Goal: Information Seeking & Learning: Learn about a topic

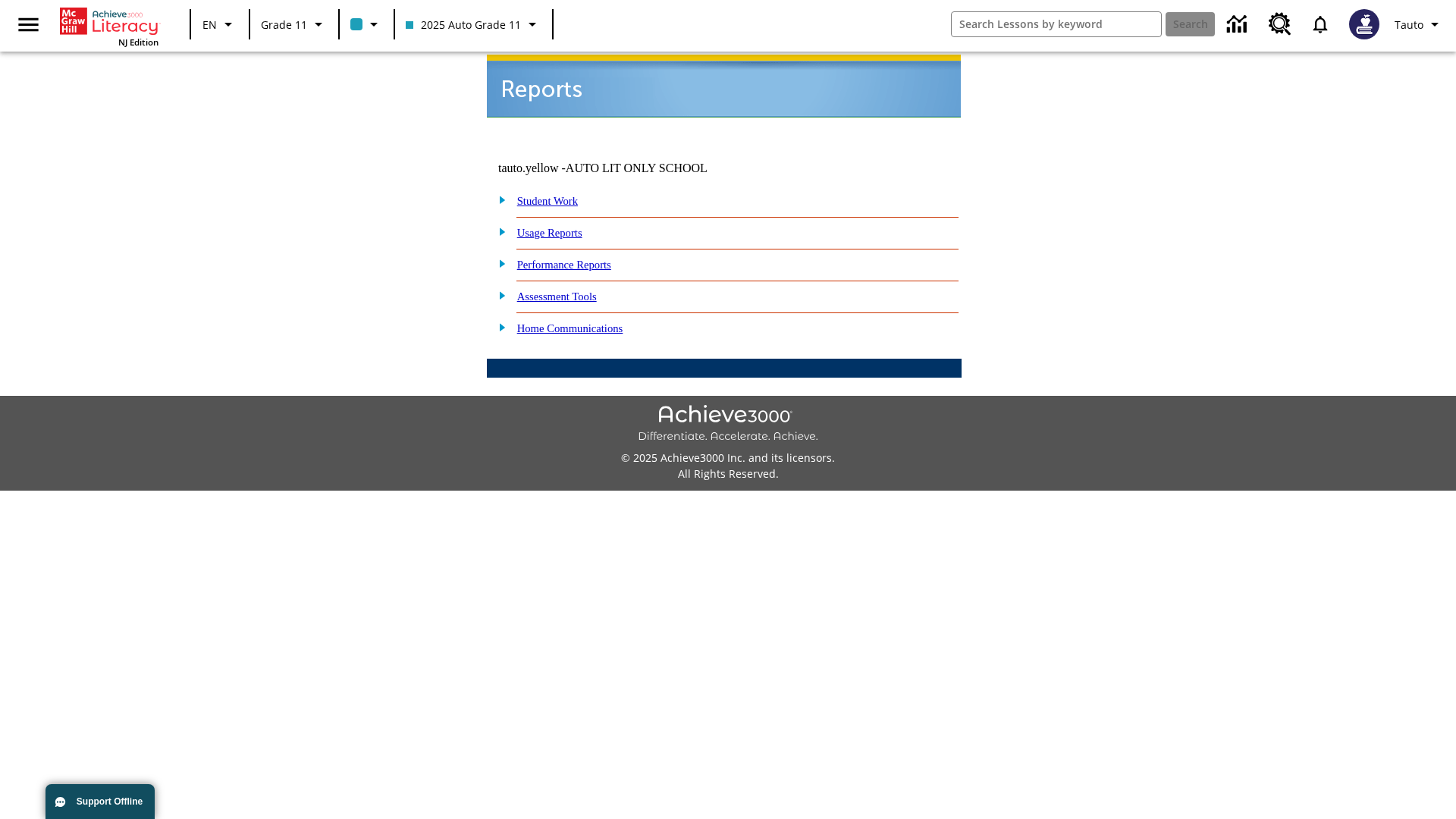
click at [560, 226] on link "Usage Reports" at bounding box center [549, 233] width 65 height 12
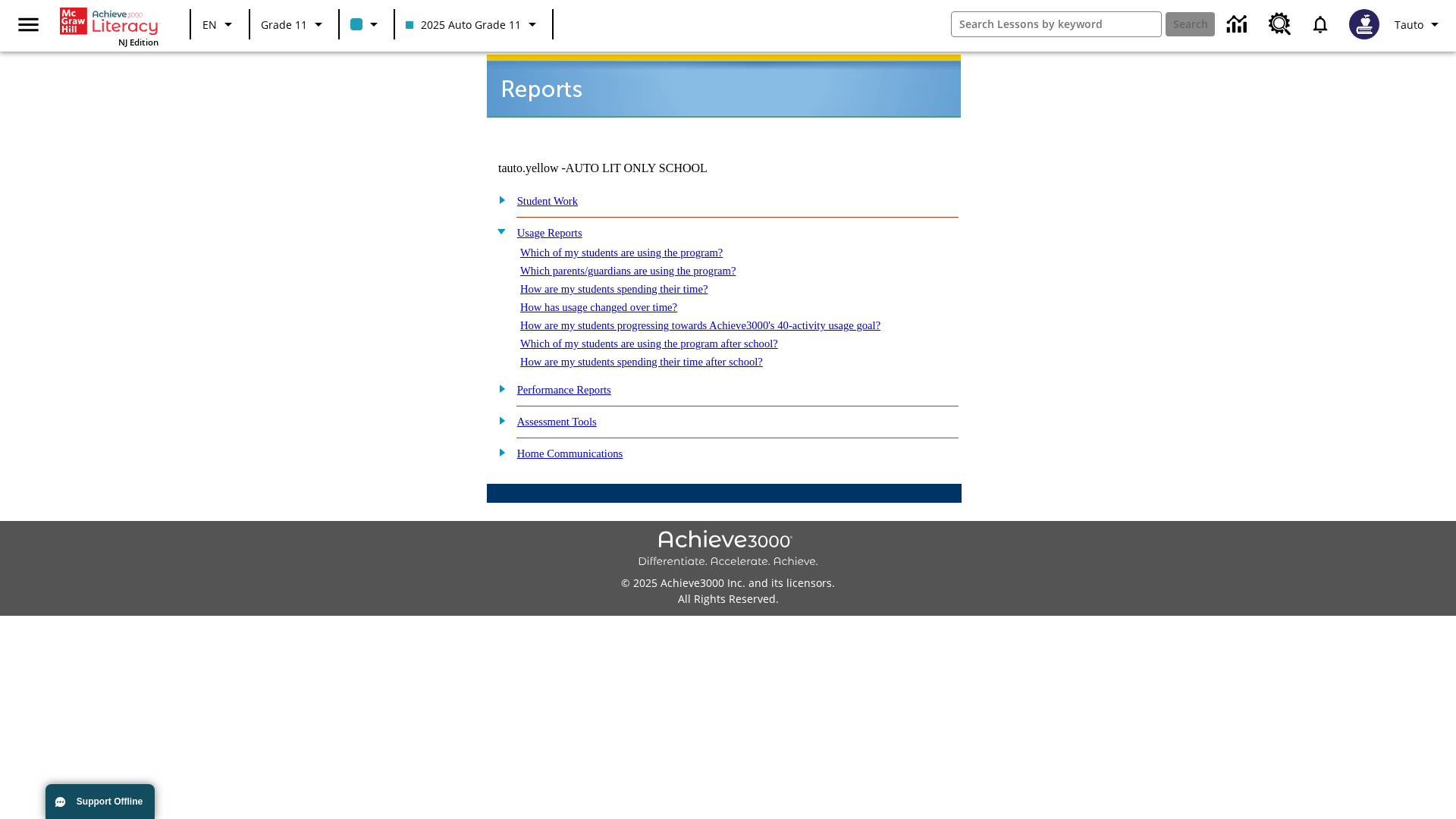
click at [637, 247] on link "Which of my students are using the program?" at bounding box center [621, 253] width 202 height 12
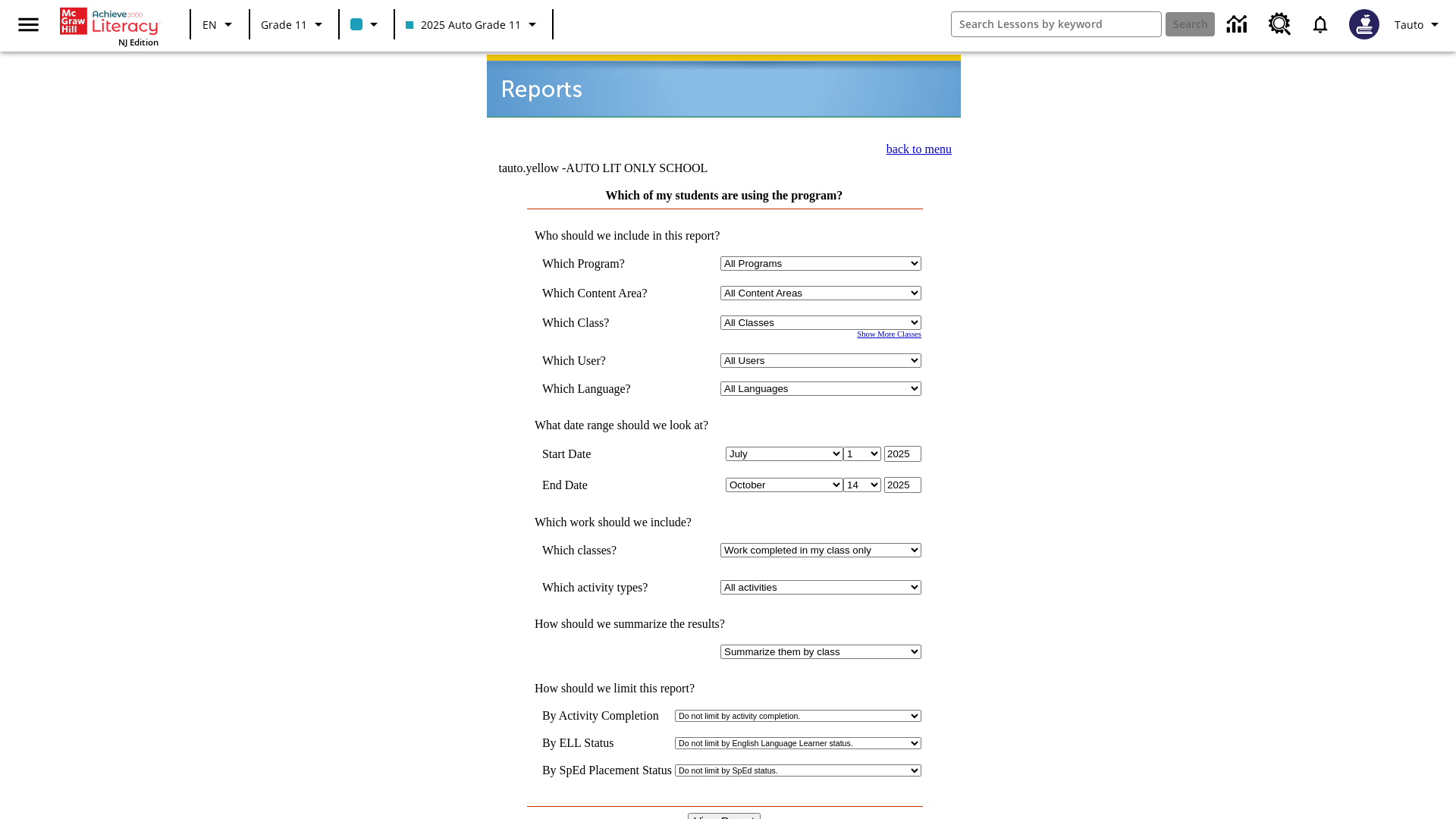
click at [725, 813] on input "View Report" at bounding box center [724, 821] width 73 height 16
click at [915, 147] on link "back to menu" at bounding box center [919, 149] width 65 height 13
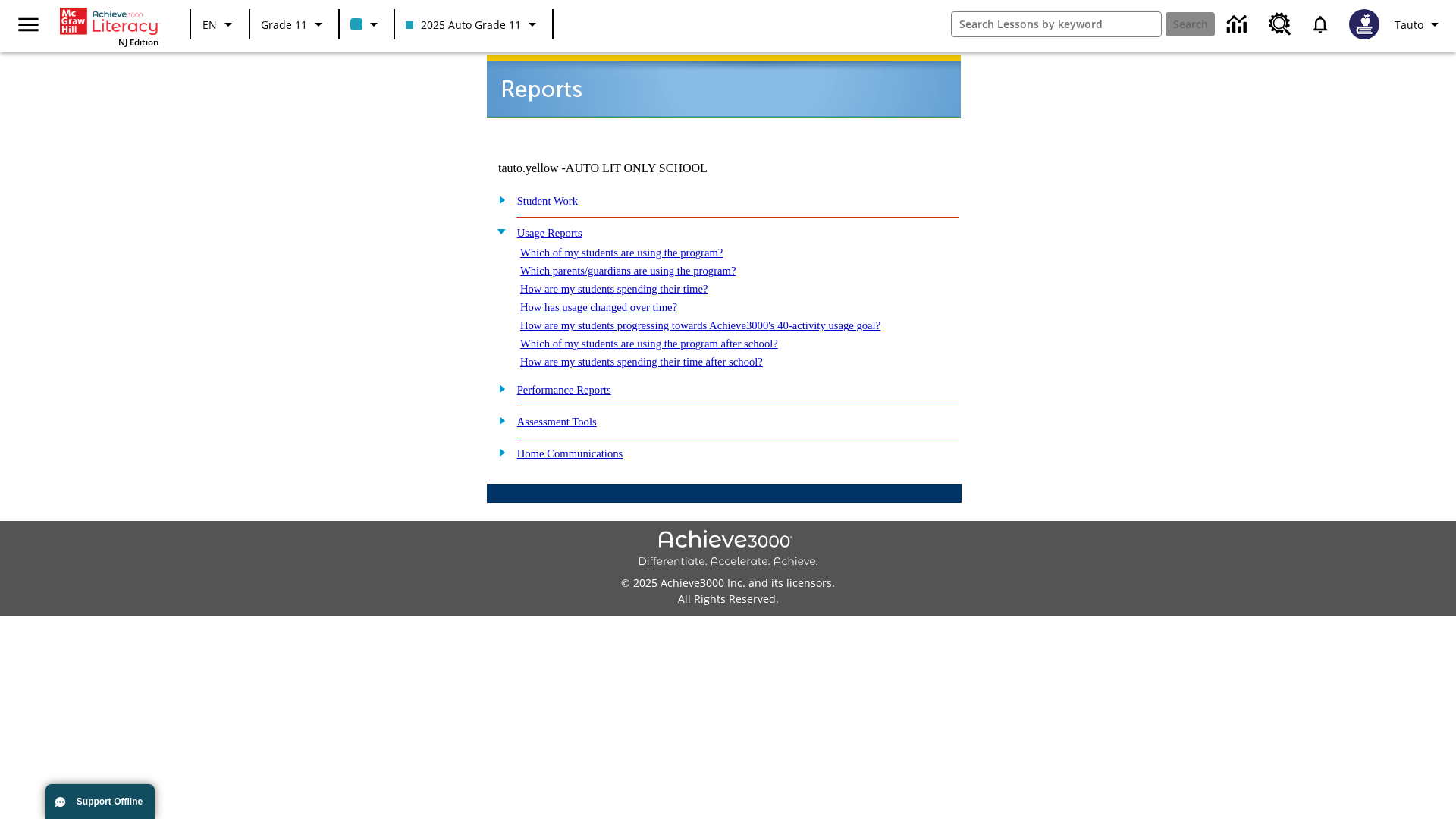
click at [629, 283] on link "How are my students spending their time?" at bounding box center [614, 289] width 187 height 12
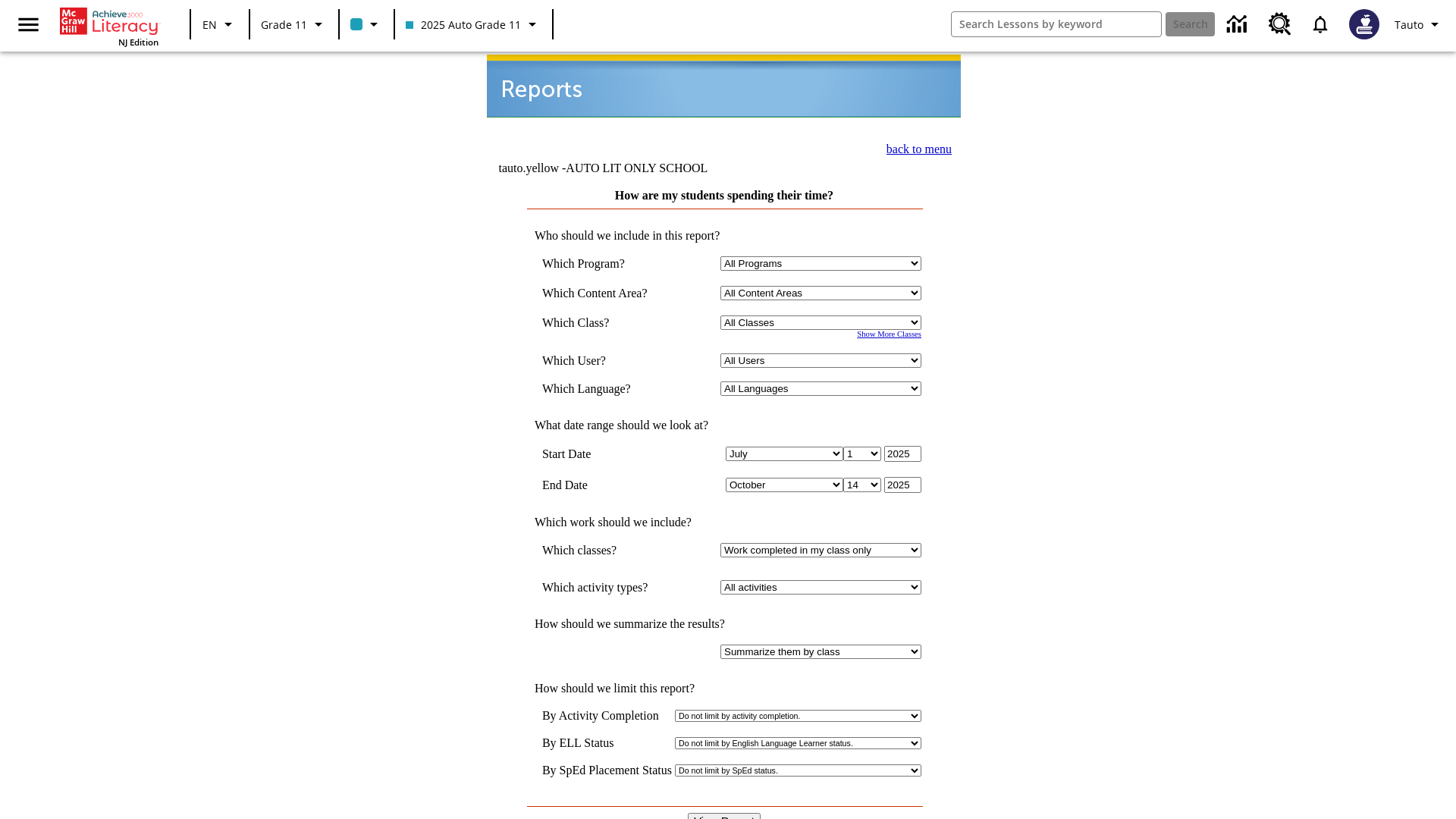
click at [915, 147] on link "back to menu" at bounding box center [919, 149] width 65 height 13
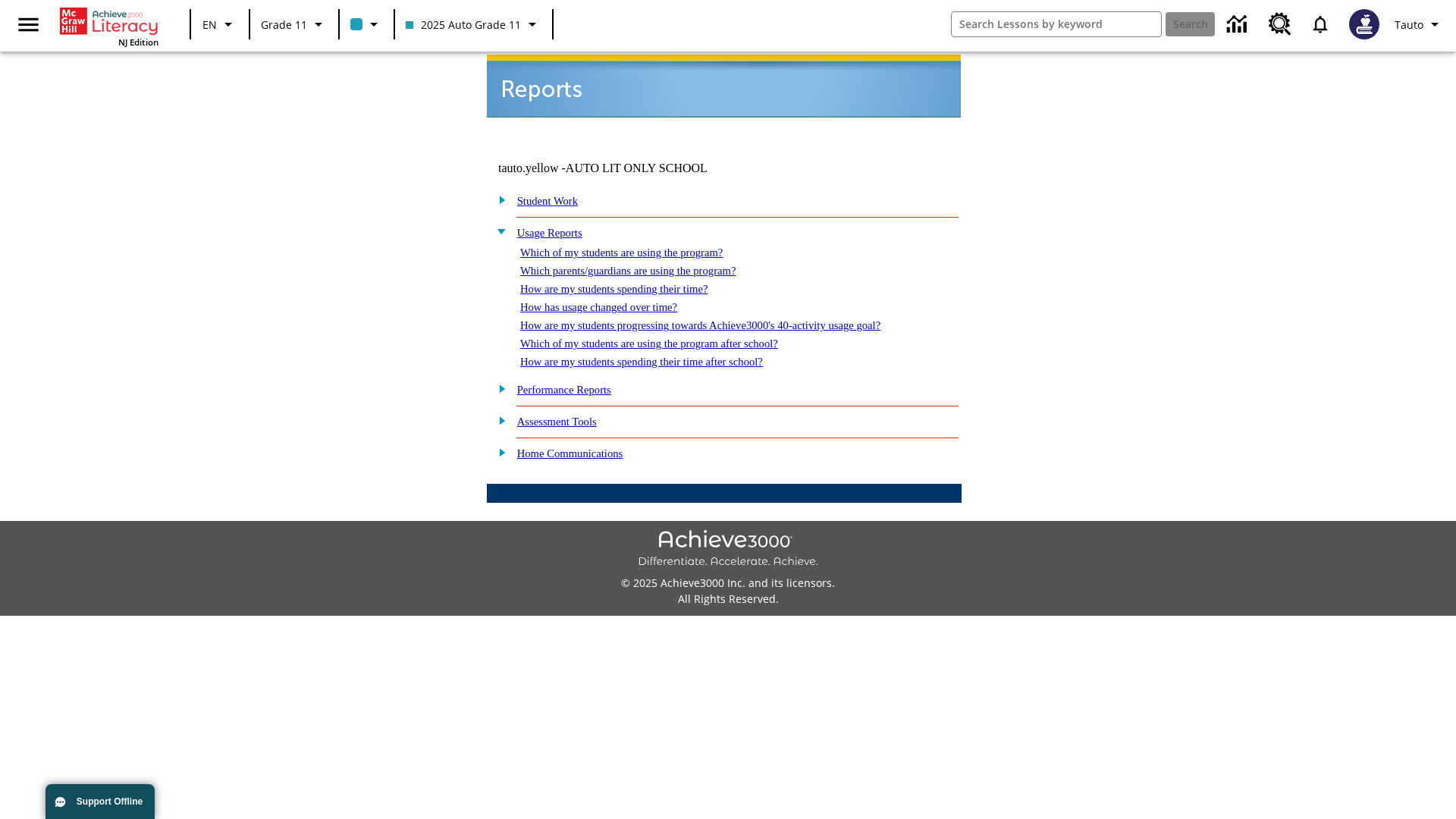
click at [660, 355] on link "How are my students spending their time after school?" at bounding box center [641, 361] width 243 height 12
